Goal: Register for event/course

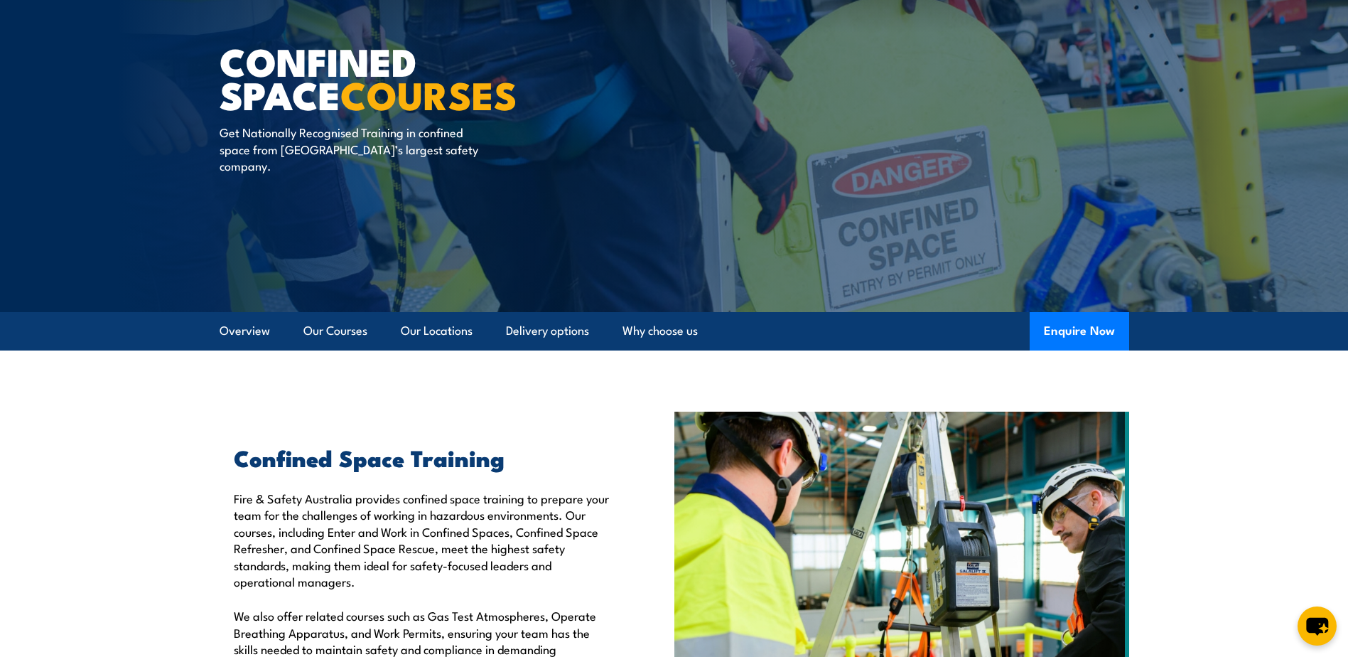
scroll to position [71, 0]
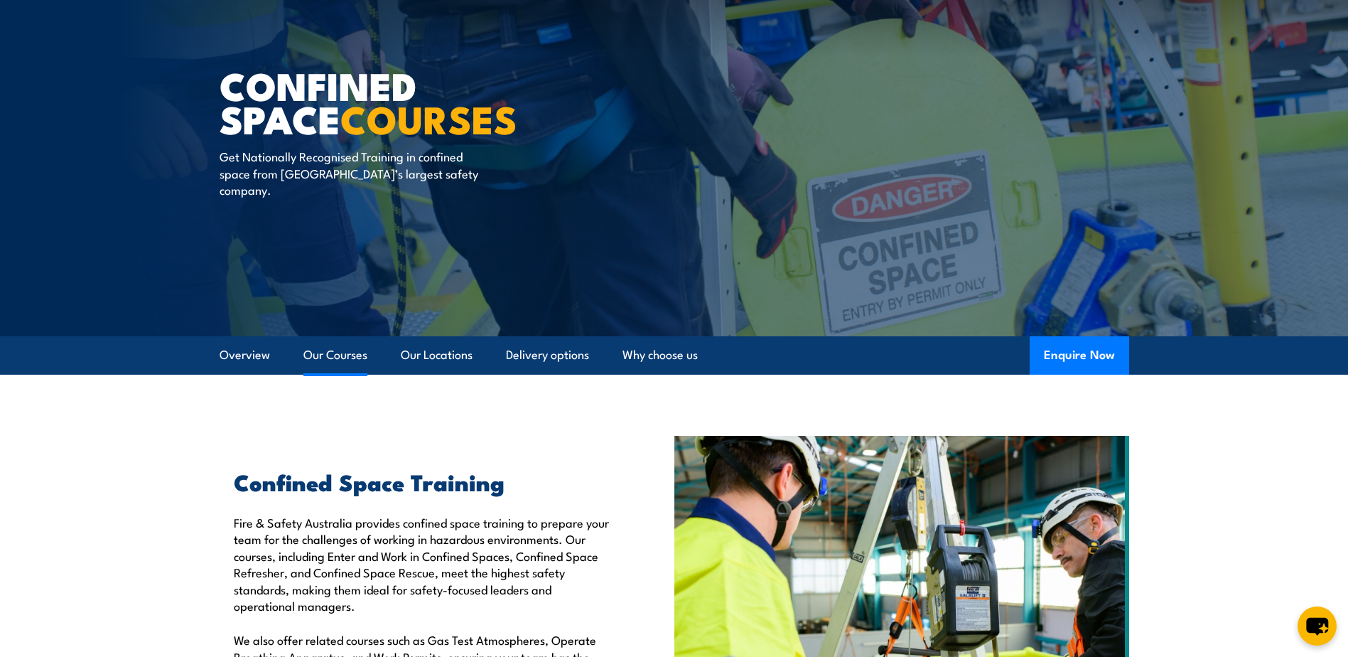
click at [331, 355] on link "Our Courses" at bounding box center [336, 355] width 64 height 38
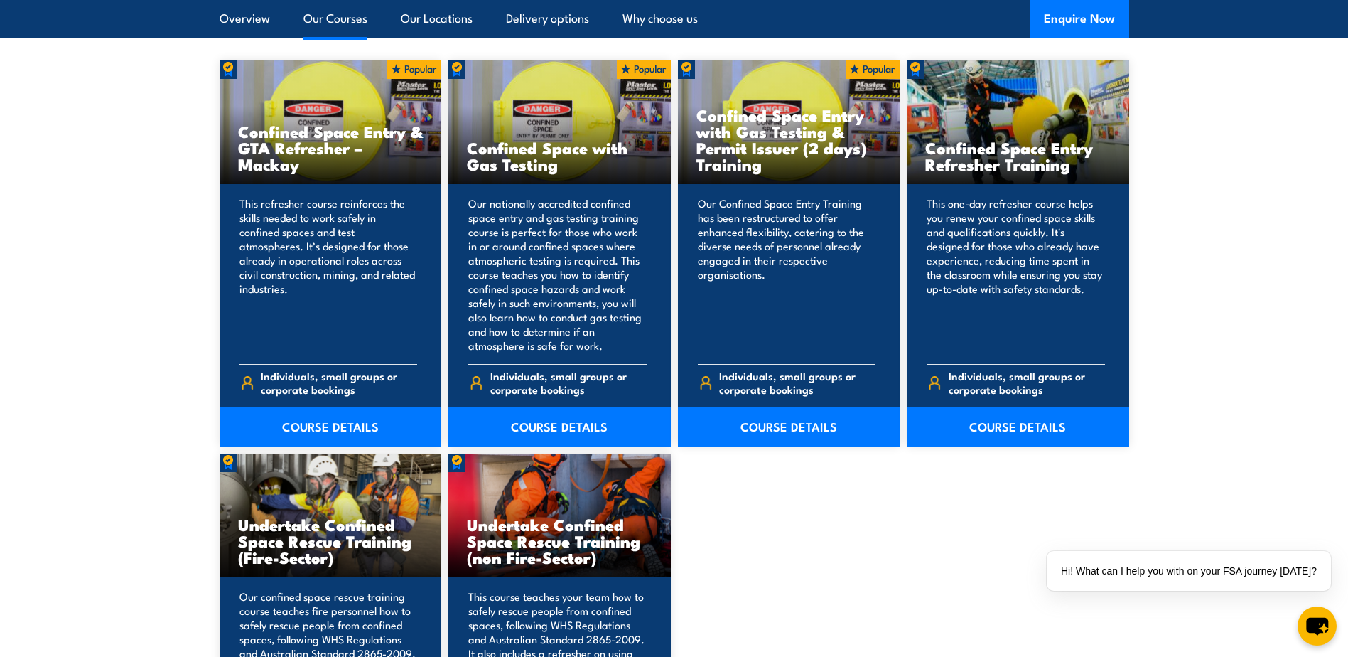
scroll to position [1149, 0]
click at [596, 424] on link "COURSE DETAILS" at bounding box center [560, 426] width 222 height 40
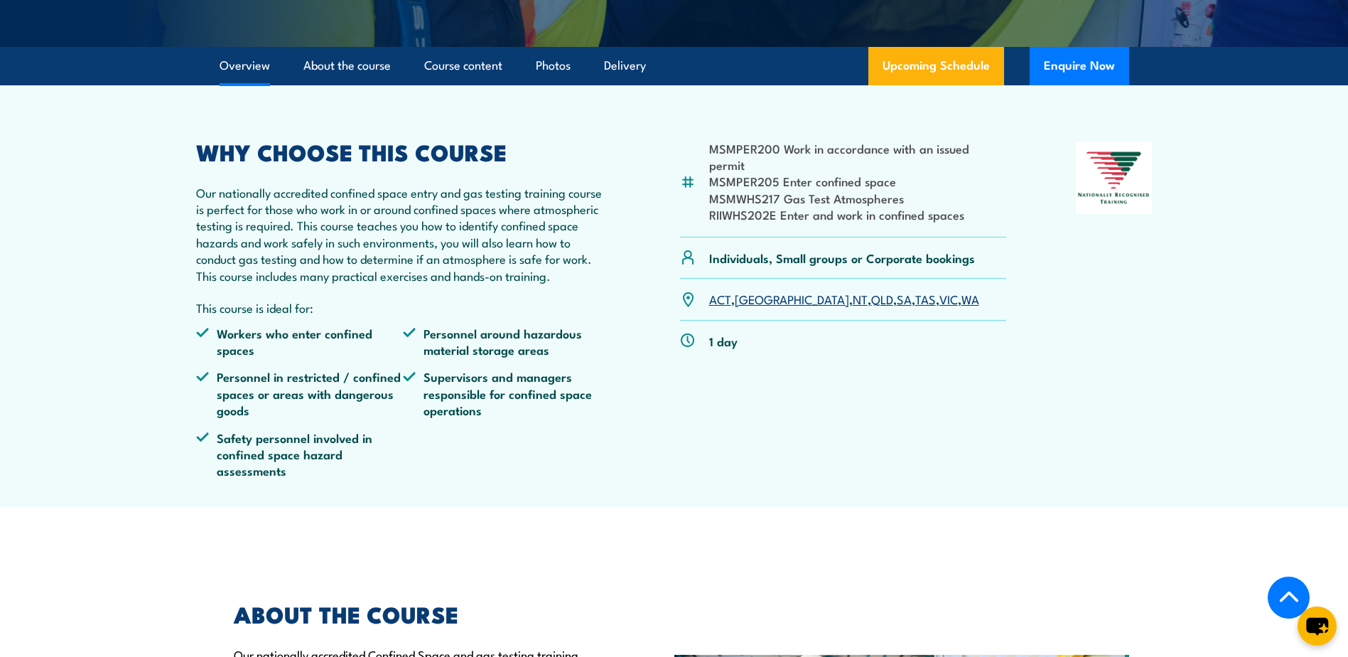
scroll to position [426, 0]
click at [897, 306] on link "SA" at bounding box center [904, 297] width 15 height 17
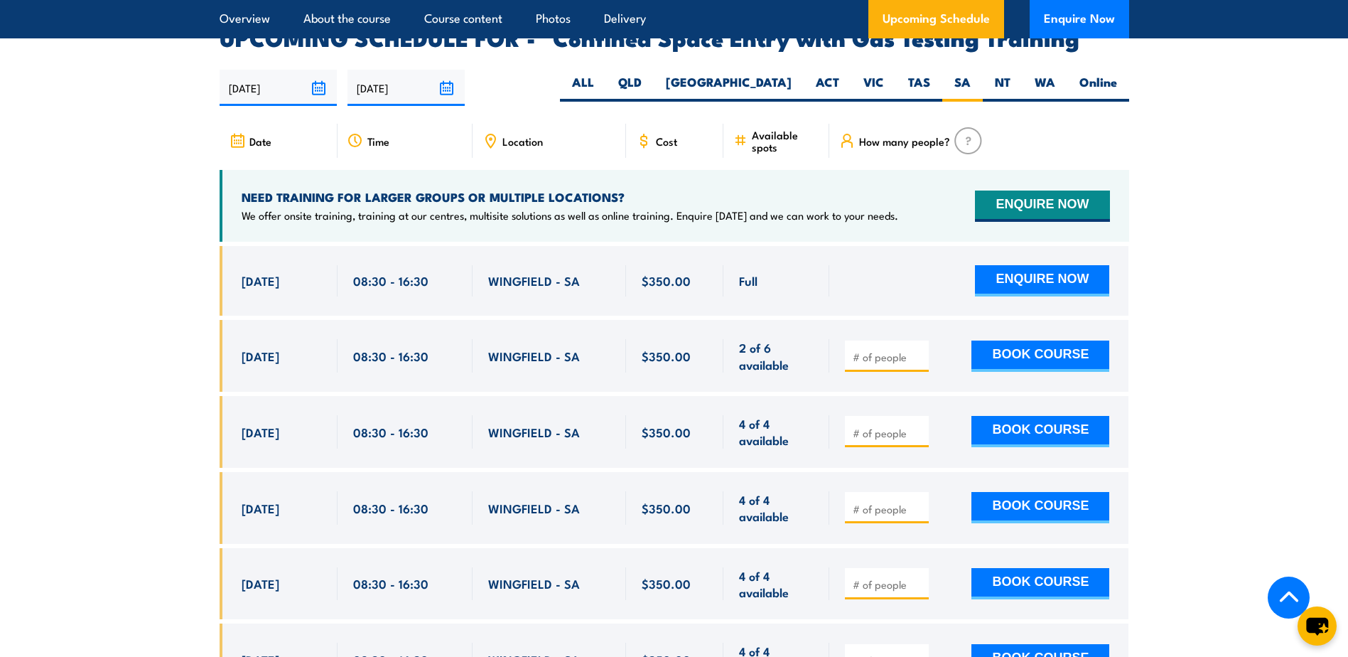
scroll to position [2630, 0]
